Goal: Task Accomplishment & Management: Manage account settings

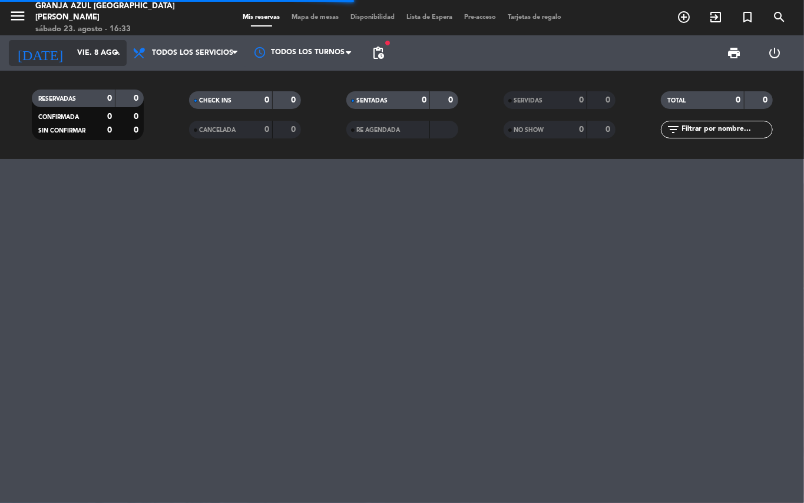
click at [71, 58] on input "vie. 8 ago." at bounding box center [120, 53] width 99 height 20
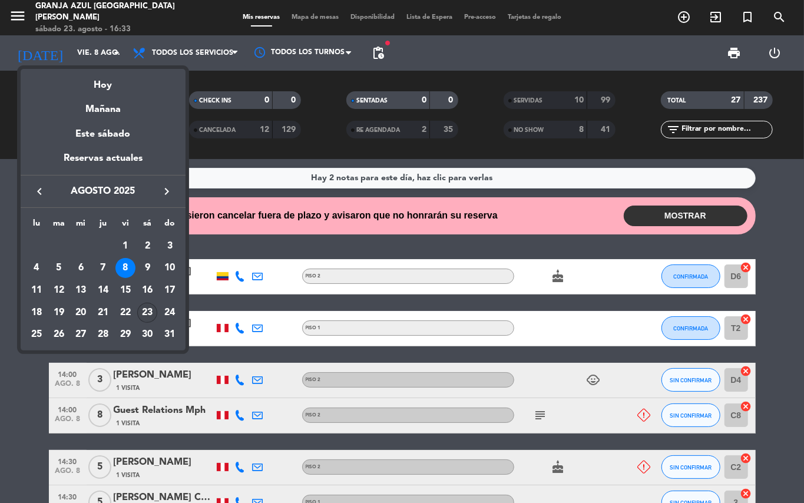
click at [152, 311] on div "23" at bounding box center [147, 313] width 20 height 20
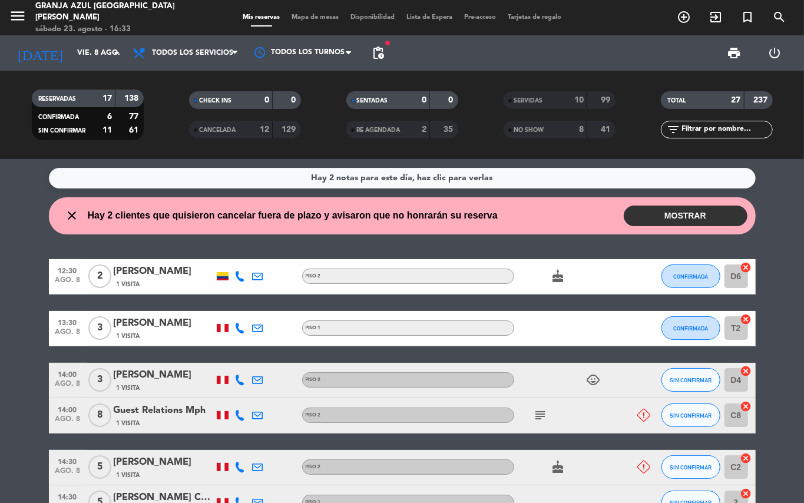
type input "sáb. 23 ago."
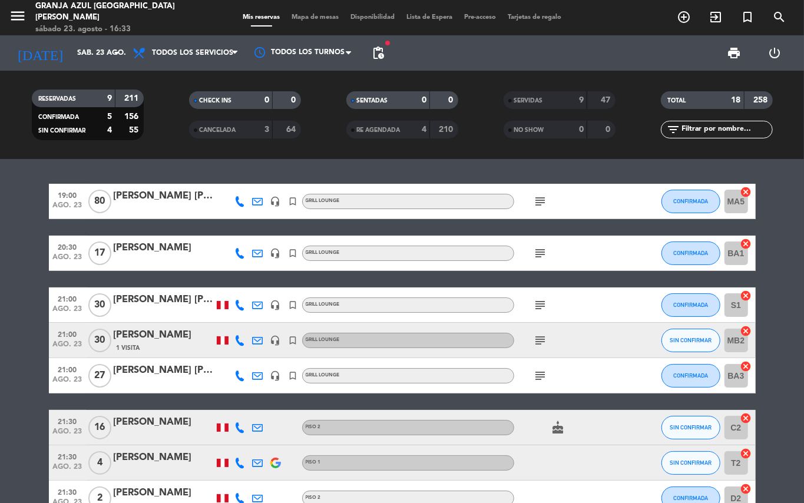
scroll to position [78, 0]
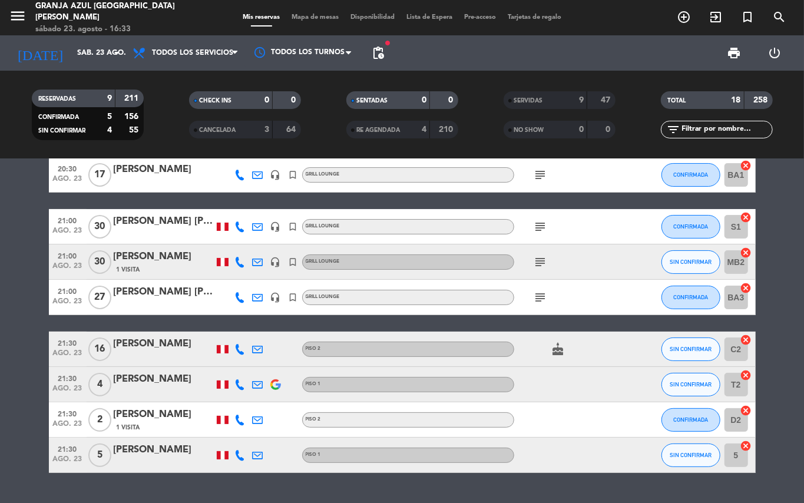
click at [165, 354] on div at bounding box center [164, 356] width 100 height 9
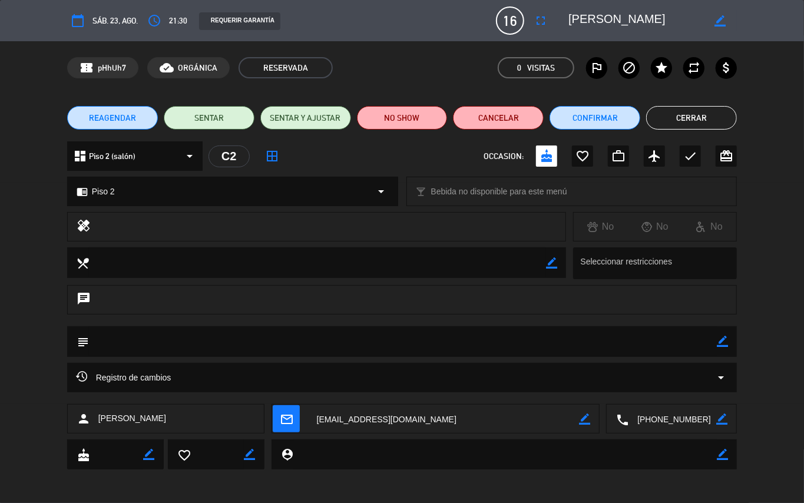
click at [698, 413] on textarea at bounding box center [672, 418] width 88 height 29
click at [366, 347] on textarea at bounding box center [403, 341] width 628 height 30
click at [343, 392] on div "Registro de cambios arrow_drop_down" at bounding box center [402, 383] width 804 height 41
click at [340, 385] on div "Registro de cambios arrow_drop_down" at bounding box center [402, 377] width 670 height 29
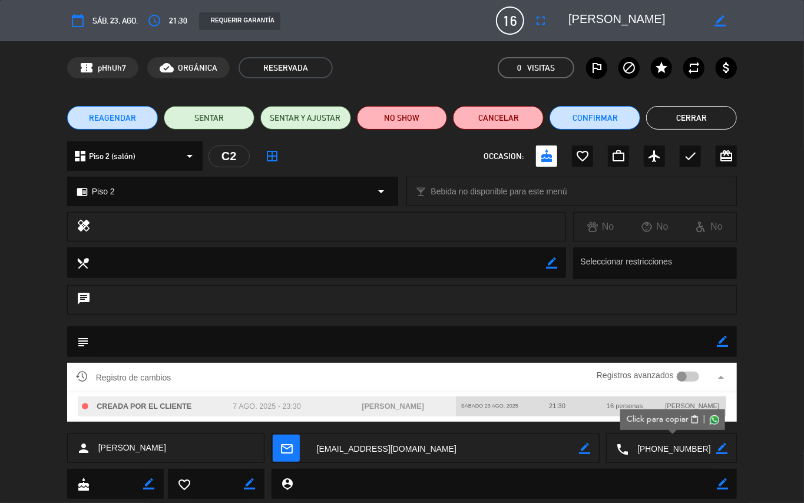
click at [723, 372] on icon "arrow_drop_up" at bounding box center [721, 377] width 14 height 14
